Goal: Task Accomplishment & Management: Manage account settings

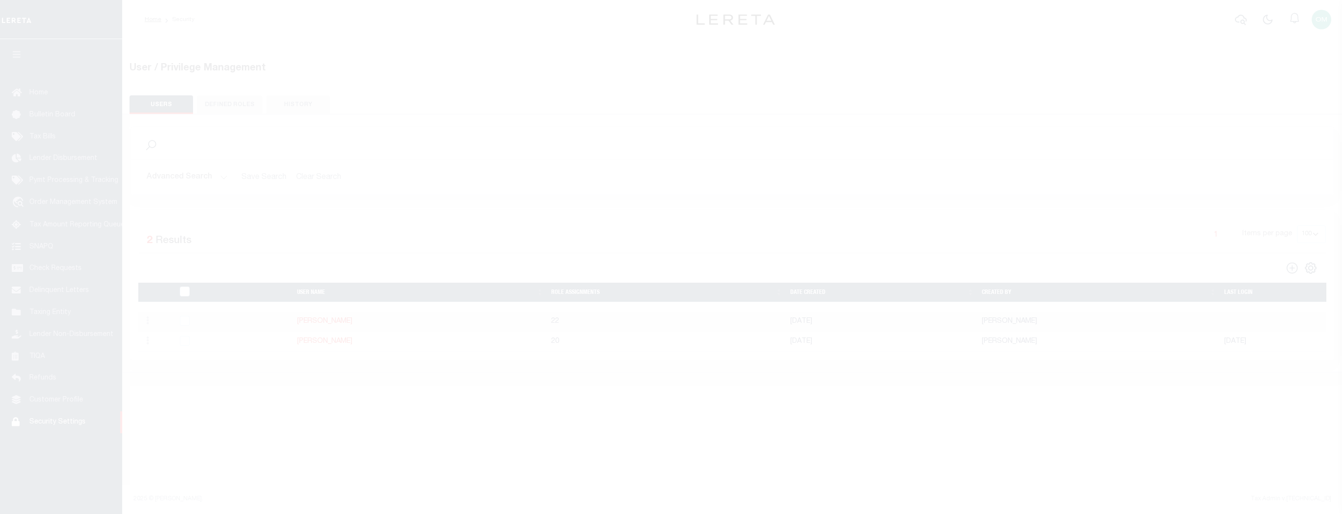
select select "100"
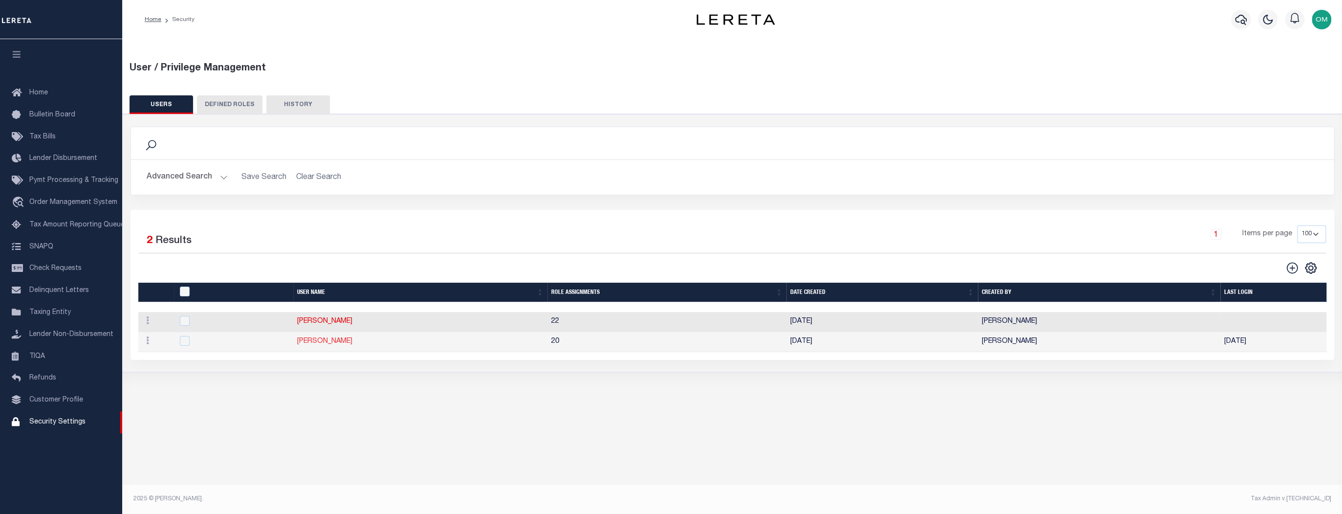
click at [336, 342] on link "[PERSON_NAME]" at bounding box center [324, 341] width 55 height 7
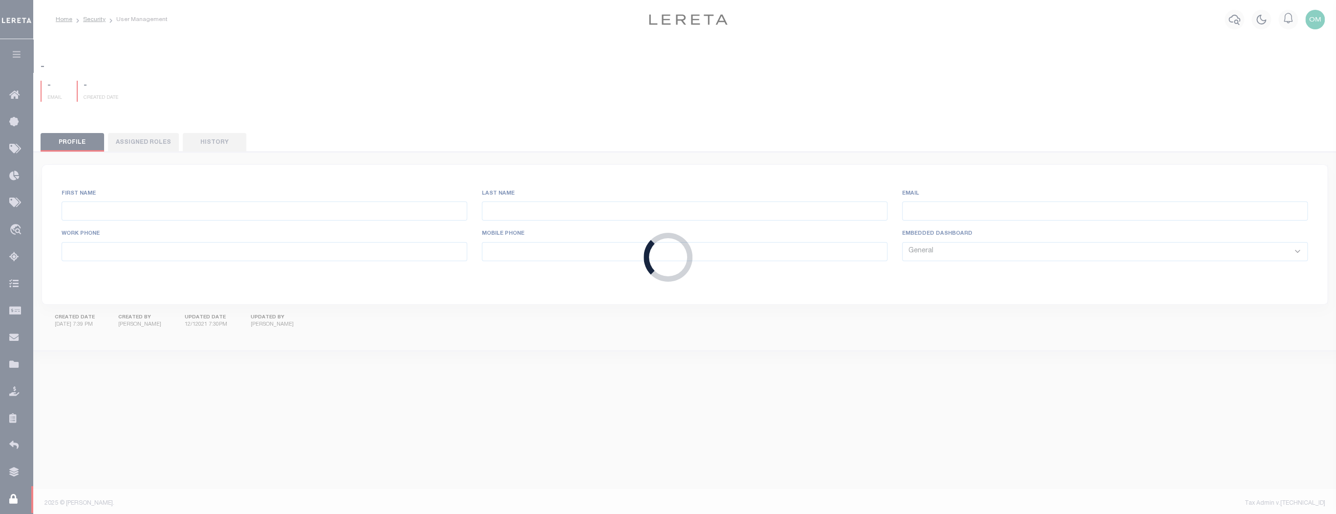
type input "[PERSON_NAME]"
type input "[PERSON_NAME][EMAIL_ADDRESS][PERSON_NAME][DOMAIN_NAME]"
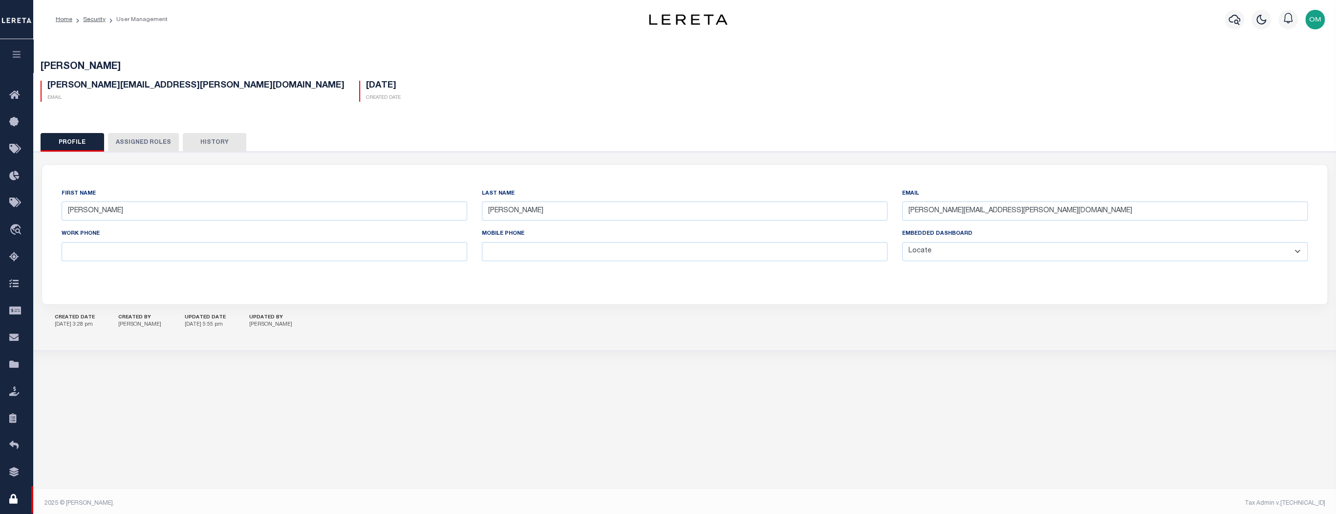
click at [942, 249] on select "General Locate Escrow Services AI Payment Verification Customer Service" at bounding box center [1105, 251] width 406 height 19
select select "GEN"
click at [902, 242] on select "General Locate Escrow Services AI Payment Verification Customer Service" at bounding box center [1105, 251] width 406 height 19
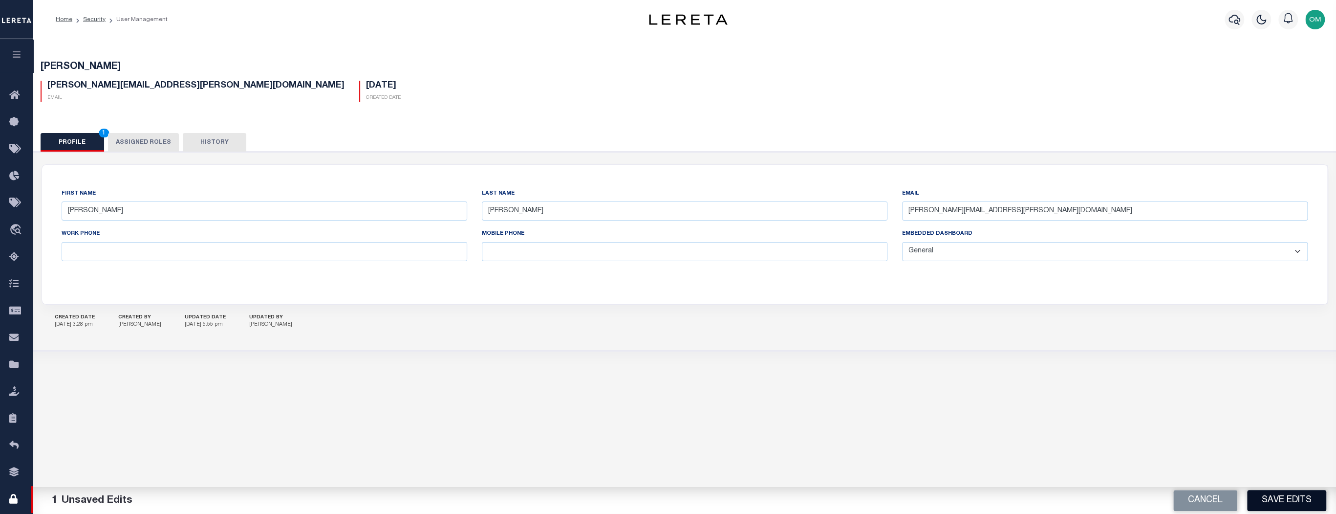
click at [1288, 507] on button "Save Edits" at bounding box center [1286, 500] width 79 height 21
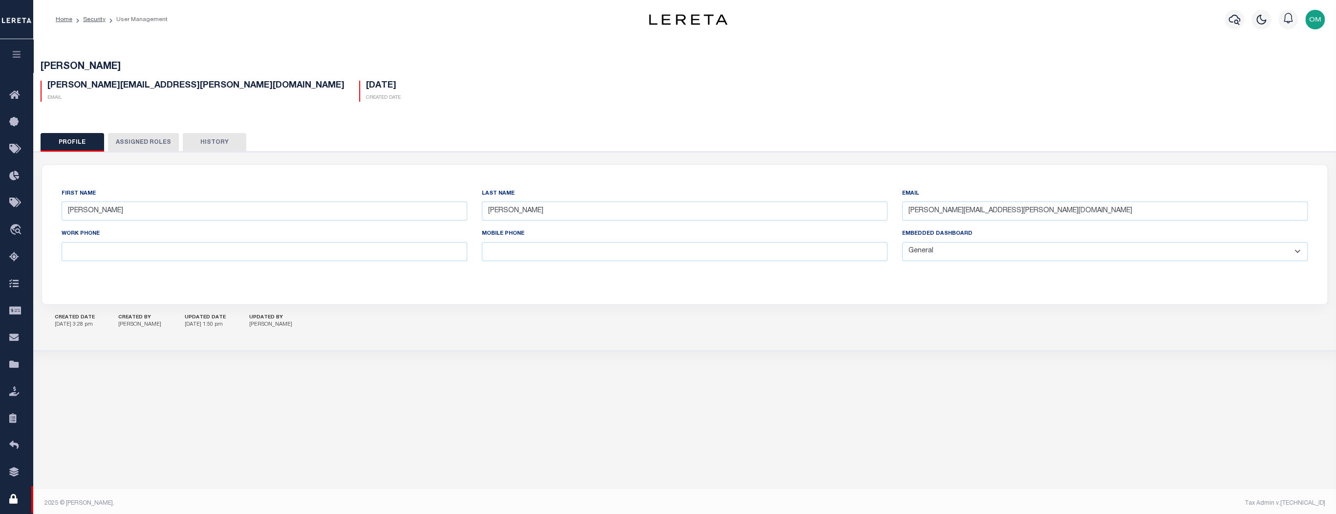
click at [16, 53] on icon "button" at bounding box center [16, 54] width 11 height 9
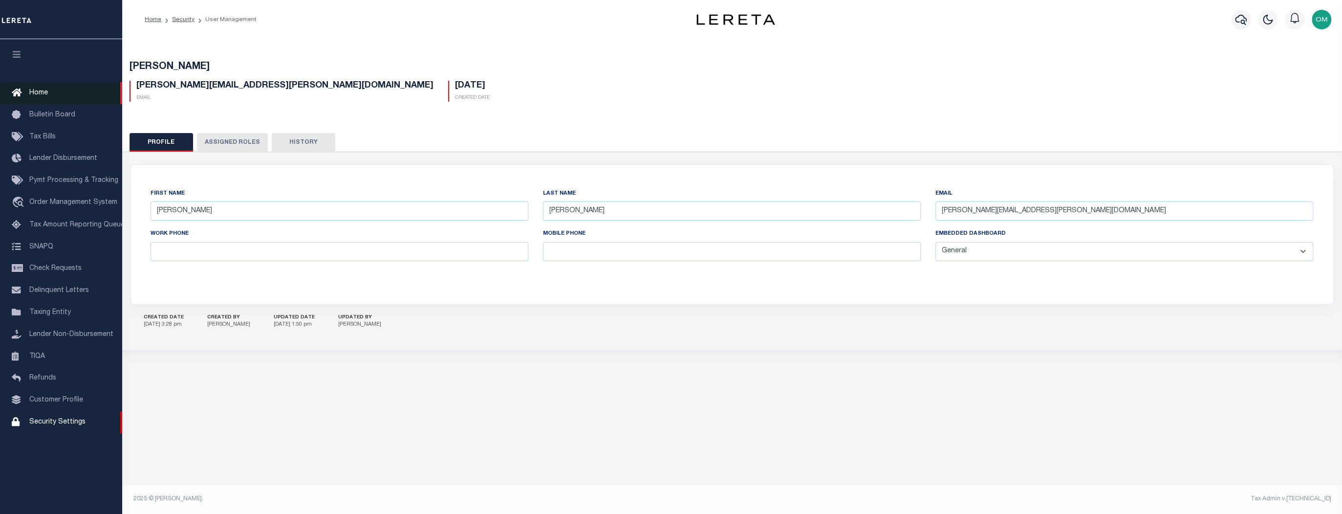
click at [41, 88] on link "Home" at bounding box center [61, 93] width 122 height 22
